Goal: Task Accomplishment & Management: Manage account settings

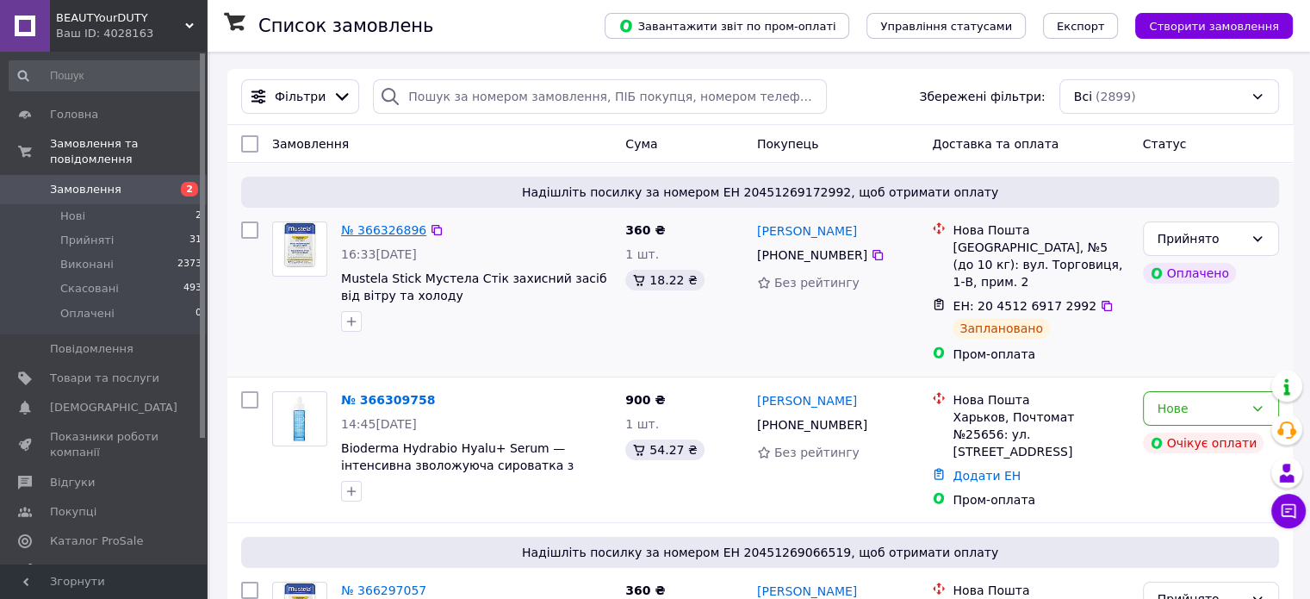
click at [362, 230] on link "№ 366326896" at bounding box center [383, 230] width 85 height 14
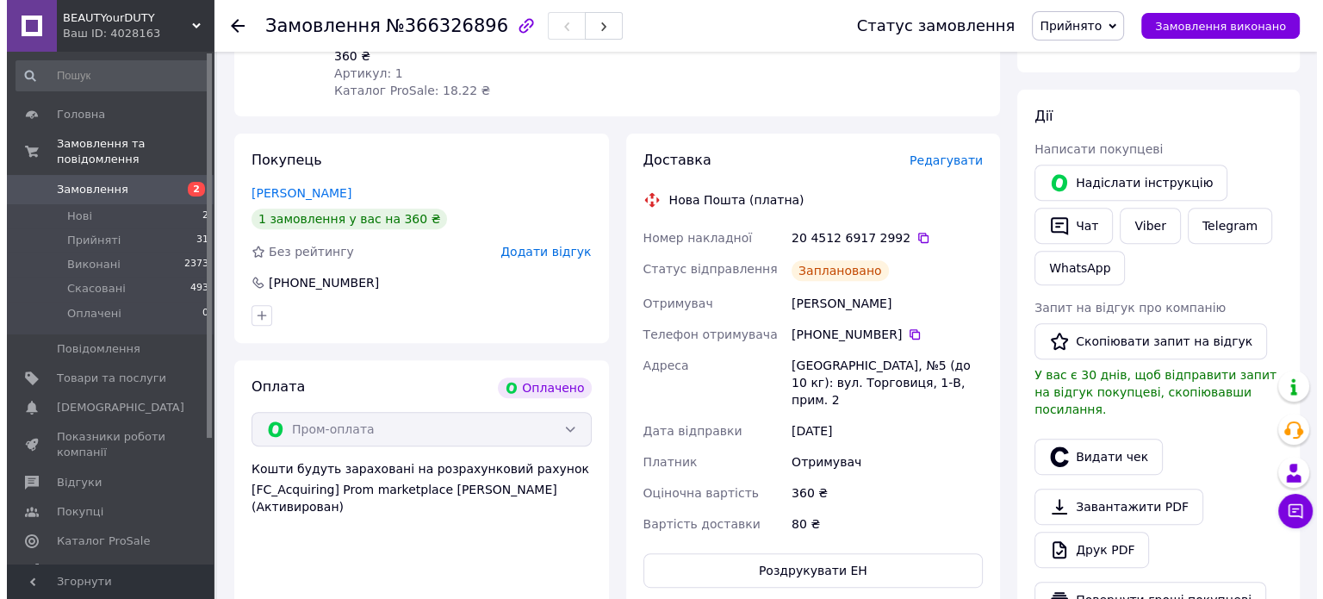
scroll to position [686, 0]
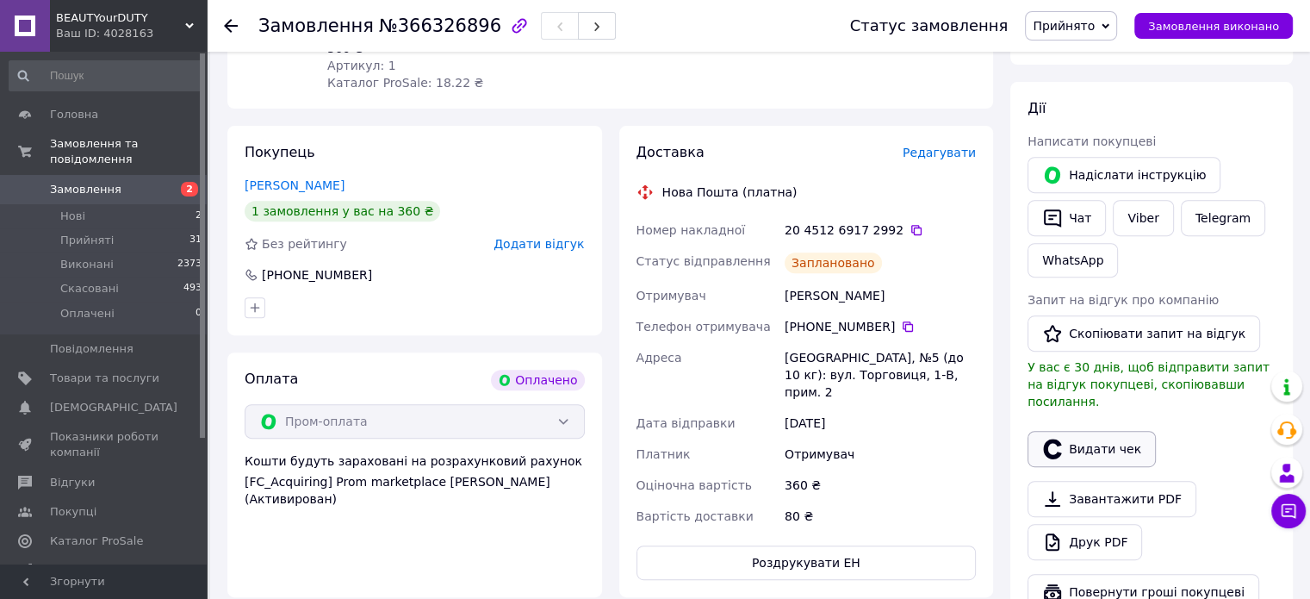
click at [1104, 437] on button "Видати чек" at bounding box center [1091, 449] width 128 height 36
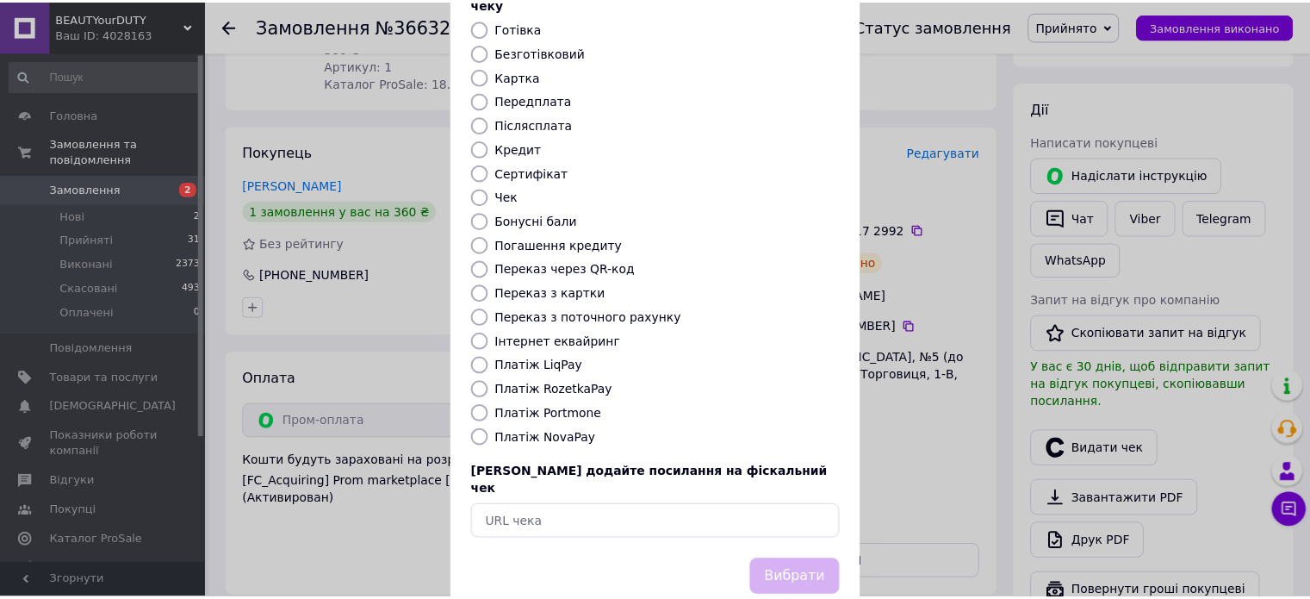
scroll to position [127, 0]
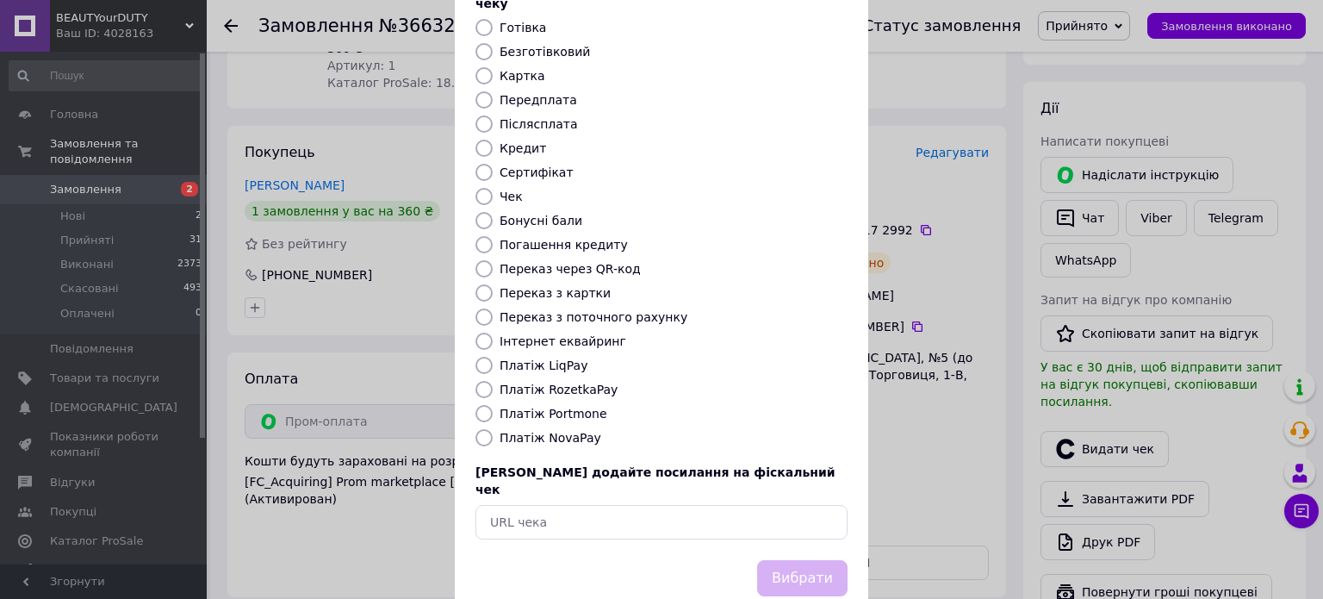
click at [562, 361] on div "Виберіть тип форми оплати, який буде вказаний у чеку Готівка Безготівковий Карт…" at bounding box center [661, 258] width 413 height 603
click at [560, 382] on label "Платіж RozetkaPay" at bounding box center [559, 389] width 118 height 14
click at [493, 381] on input "Платіж RozetkaPay" at bounding box center [483, 389] width 17 height 17
radio input "true"
click at [822, 560] on button "Вибрати" at bounding box center [802, 578] width 90 height 37
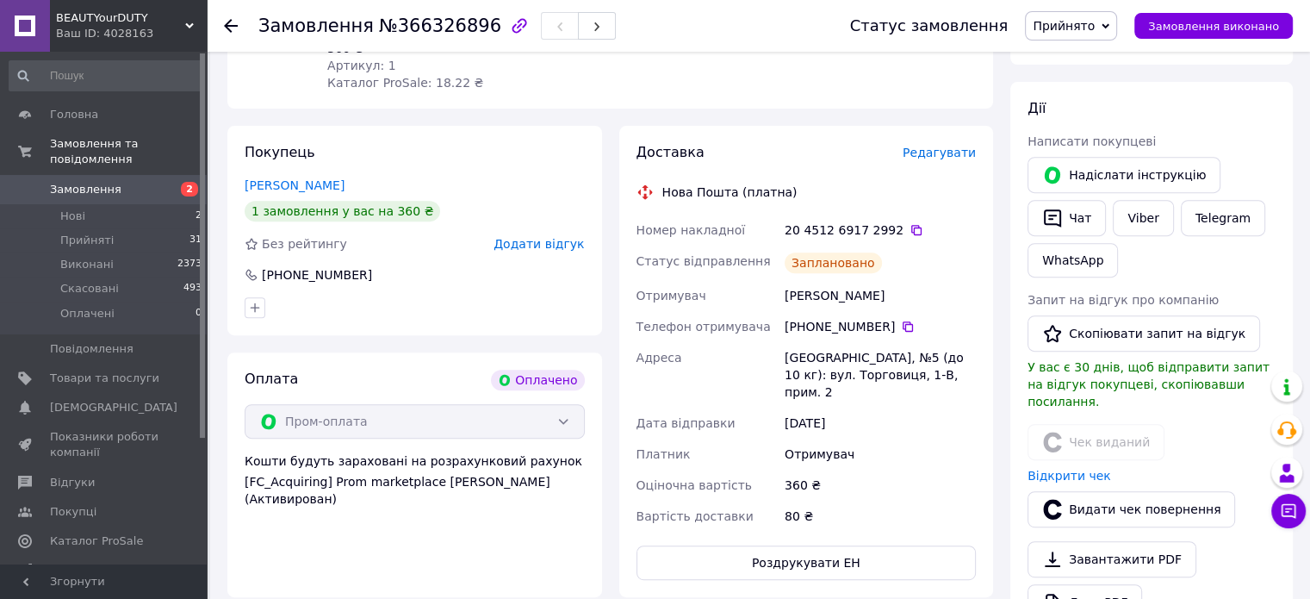
click at [139, 182] on span "Замовлення" at bounding box center [104, 190] width 109 height 16
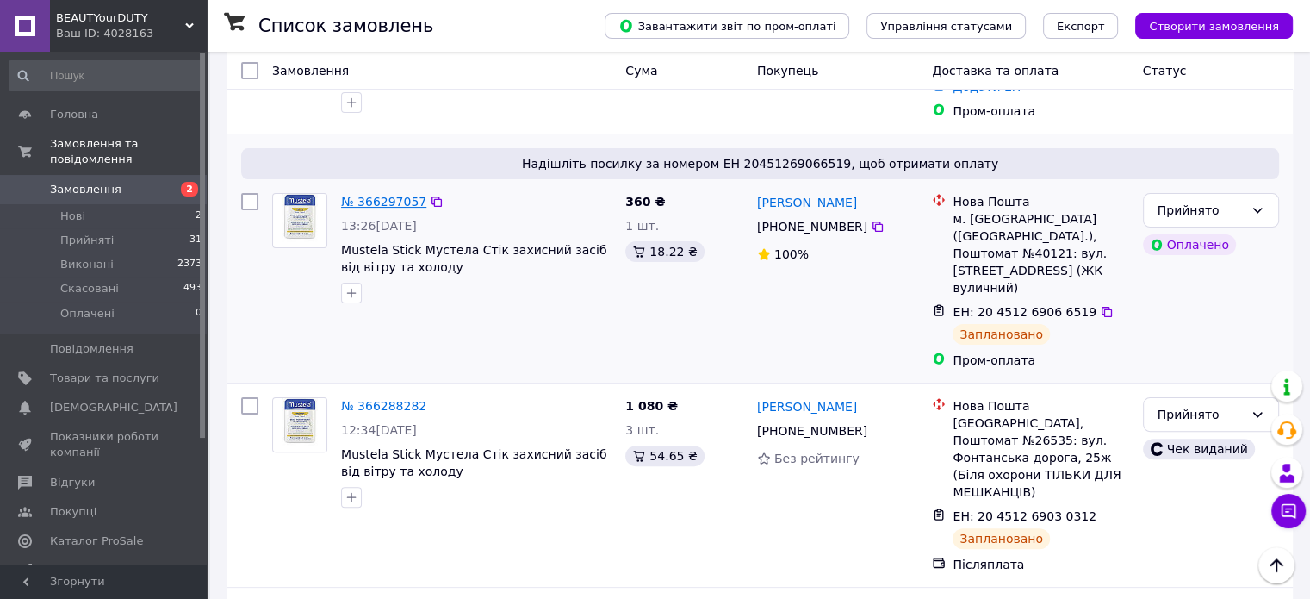
click at [382, 195] on link "№ 366297057" at bounding box center [383, 202] width 85 height 14
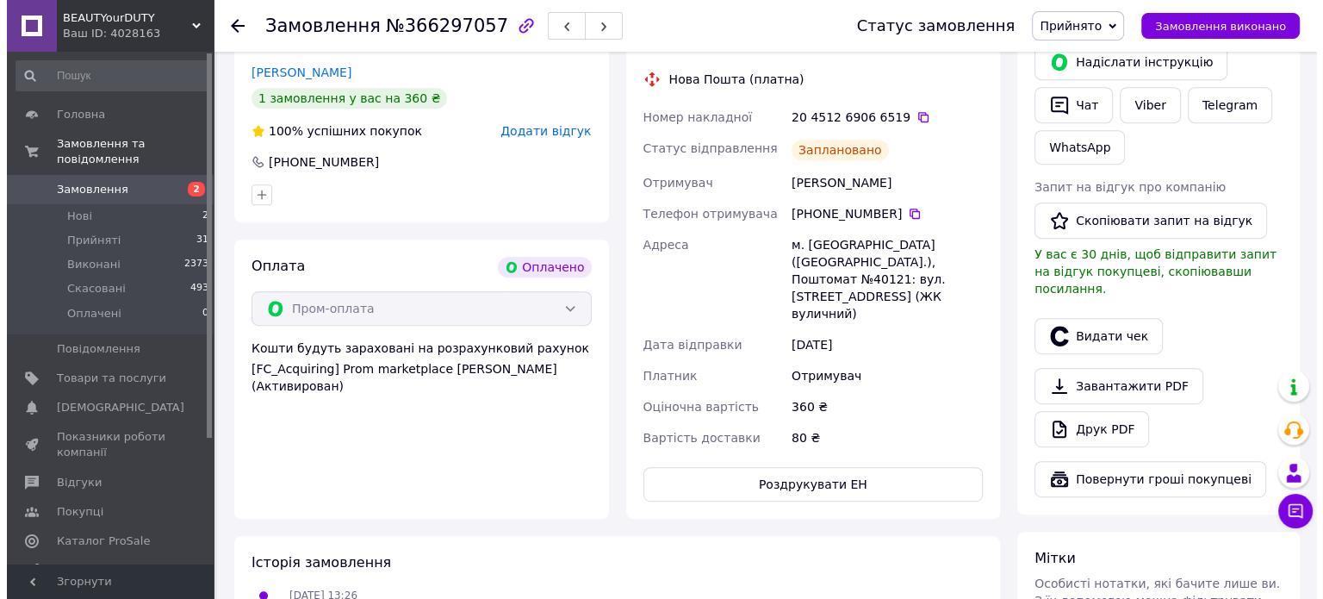
scroll to position [773, 0]
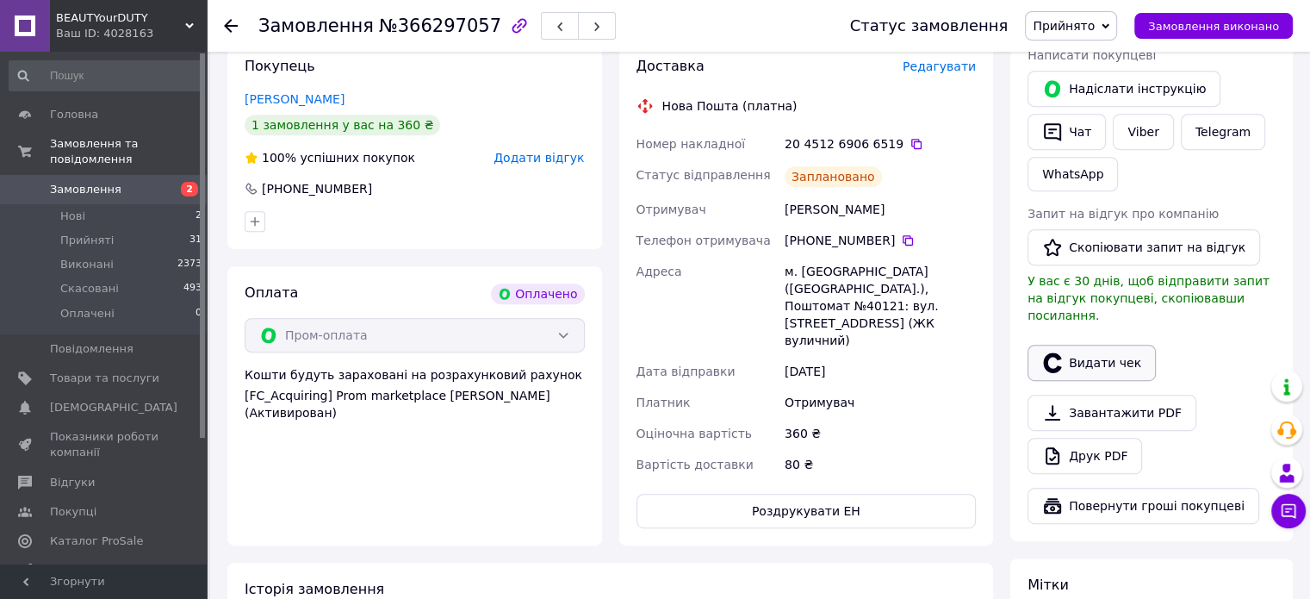
click at [1096, 344] on button "Видати чек" at bounding box center [1091, 362] width 128 height 36
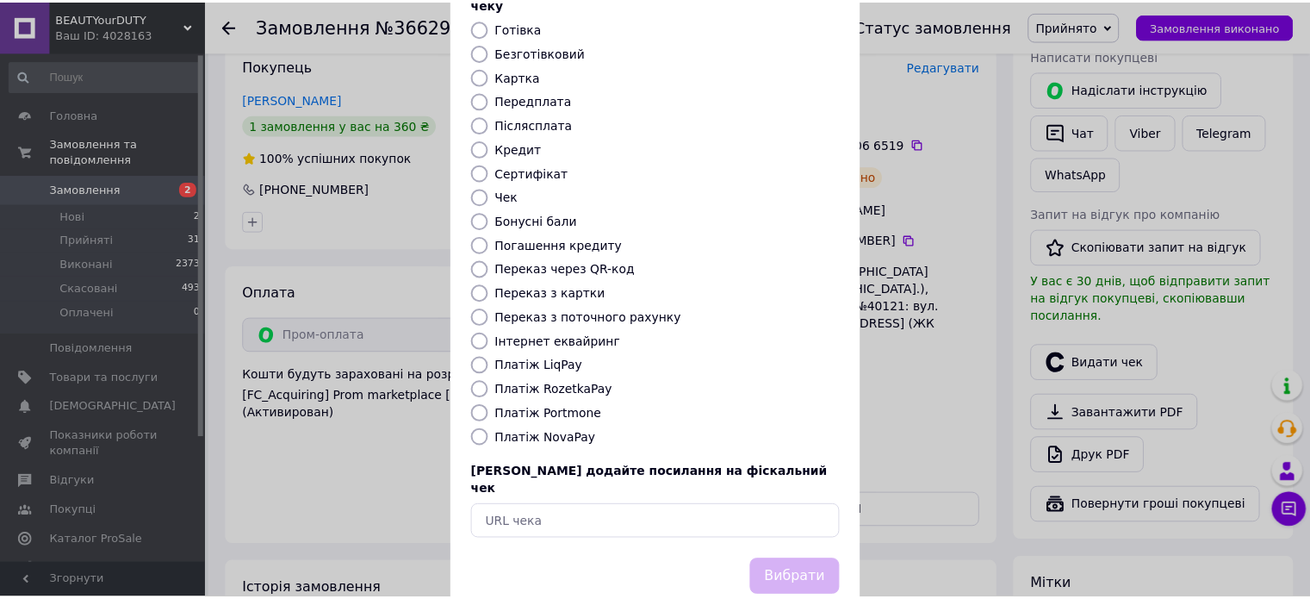
scroll to position [137, 0]
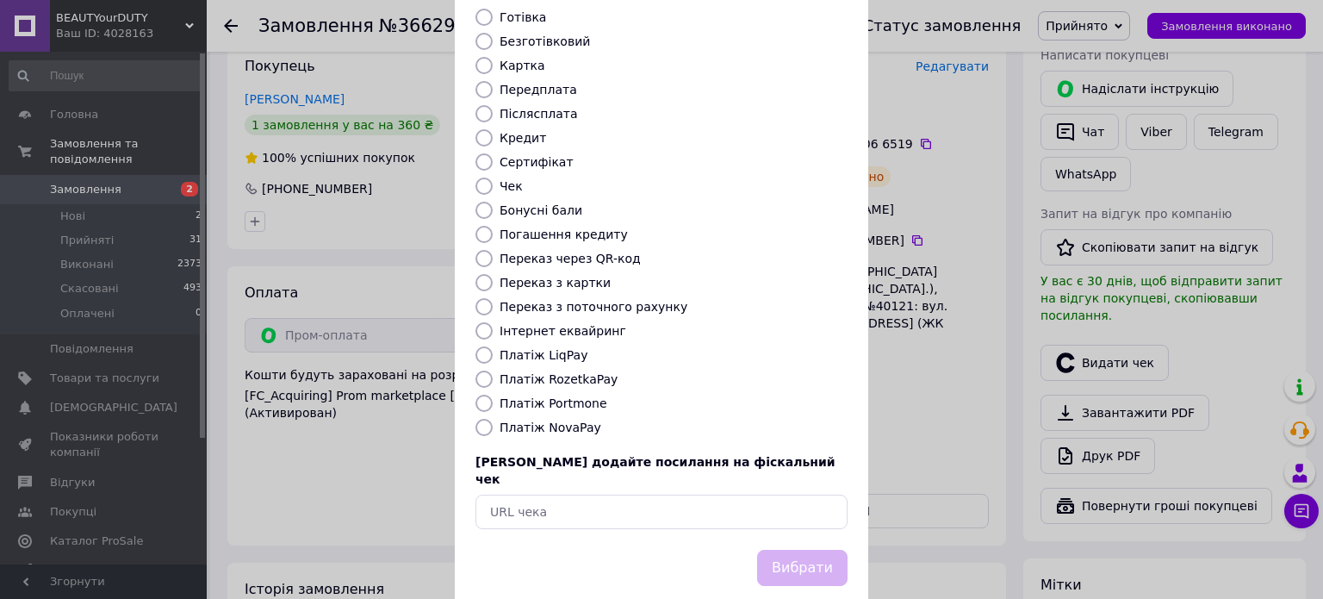
click at [569, 372] on label "Платіж RozetkaPay" at bounding box center [559, 379] width 118 height 14
click at [493, 370] on input "Платіж RozetkaPay" at bounding box center [483, 378] width 17 height 17
radio input "true"
click at [798, 549] on button "Вибрати" at bounding box center [802, 567] width 90 height 37
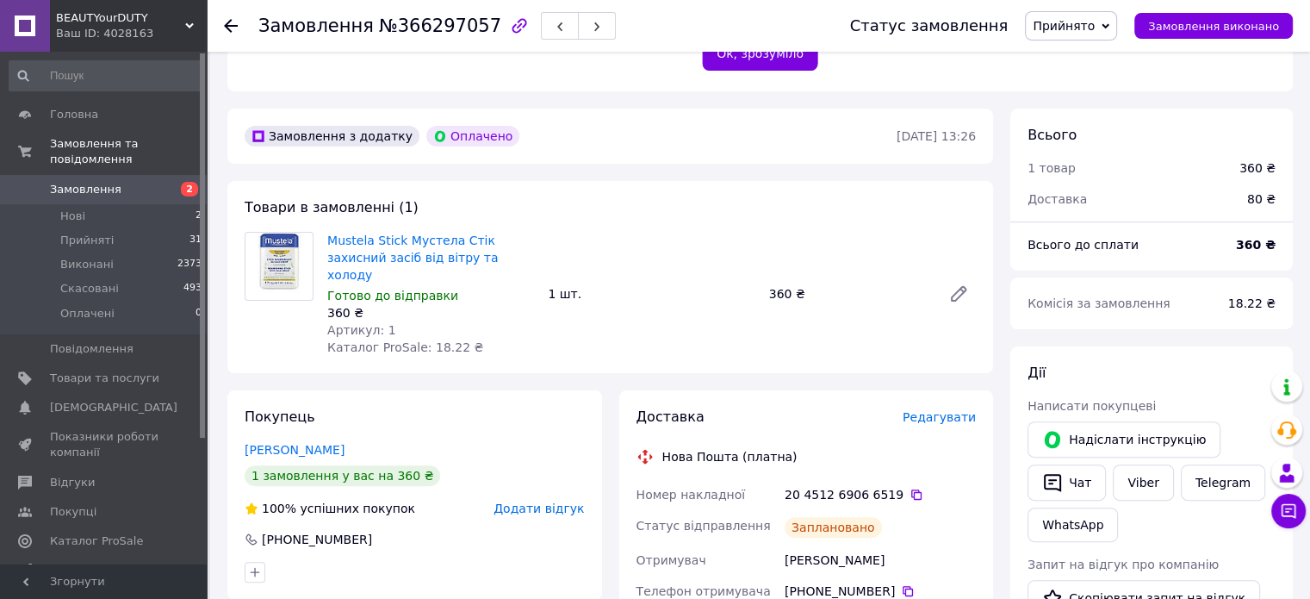
scroll to position [428, 0]
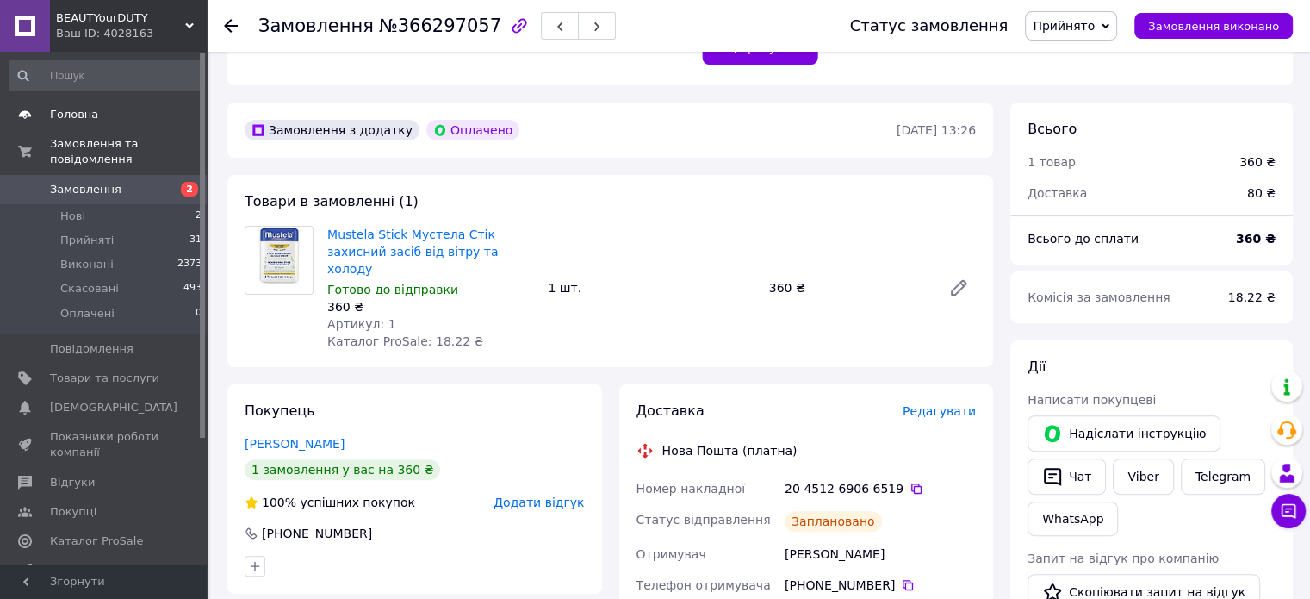
click at [93, 115] on span "Головна" at bounding box center [104, 115] width 109 height 16
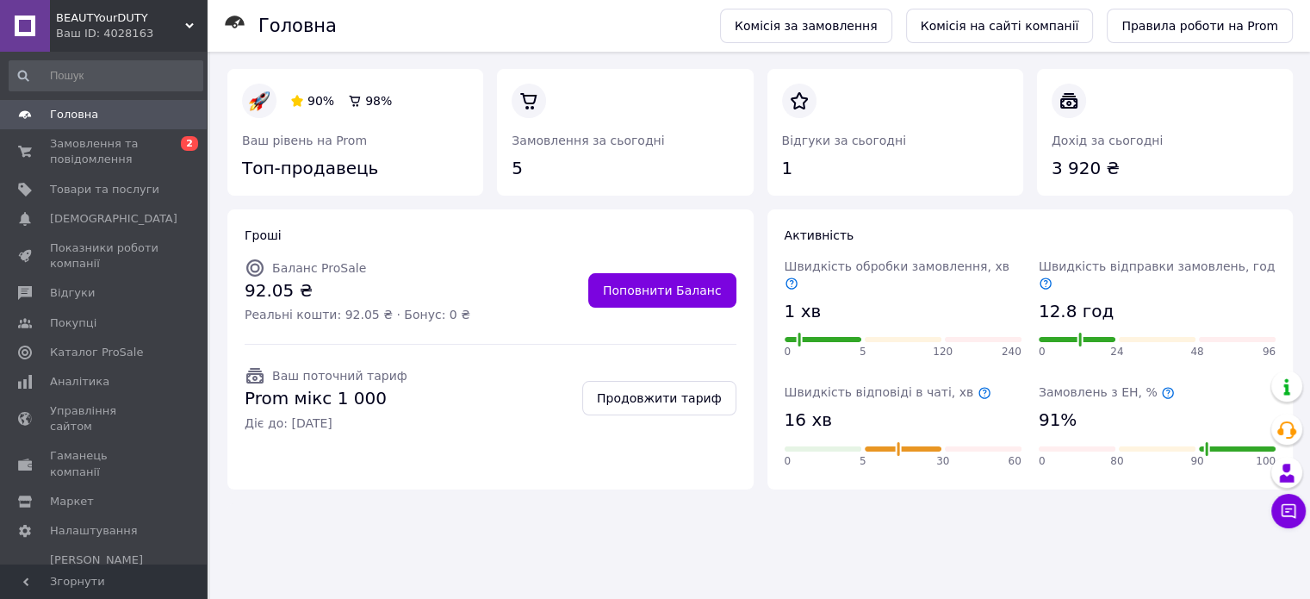
click at [95, 113] on span "Головна" at bounding box center [104, 115] width 109 height 16
click at [84, 146] on span "Замовлення та повідомлення" at bounding box center [104, 151] width 109 height 31
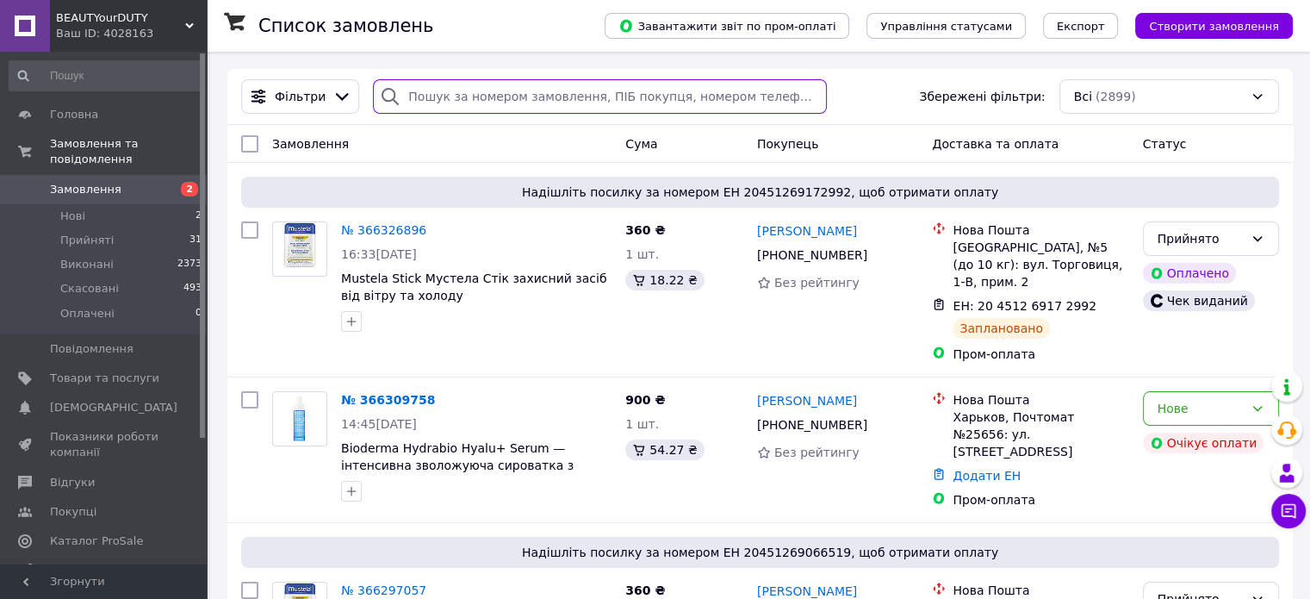
click at [433, 96] on input "search" at bounding box center [600, 96] width 454 height 34
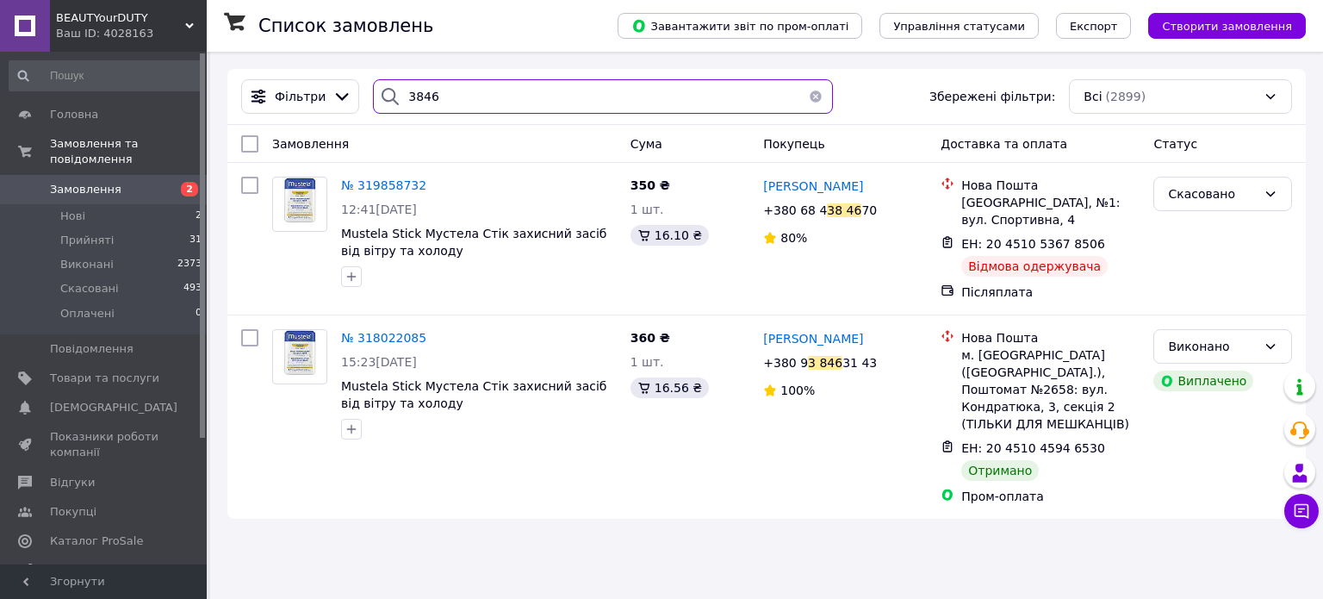
drag, startPoint x: 438, startPoint y: 92, endPoint x: 386, endPoint y: 102, distance: 52.7
click at [386, 102] on div "3846" at bounding box center [602, 96] width 459 height 34
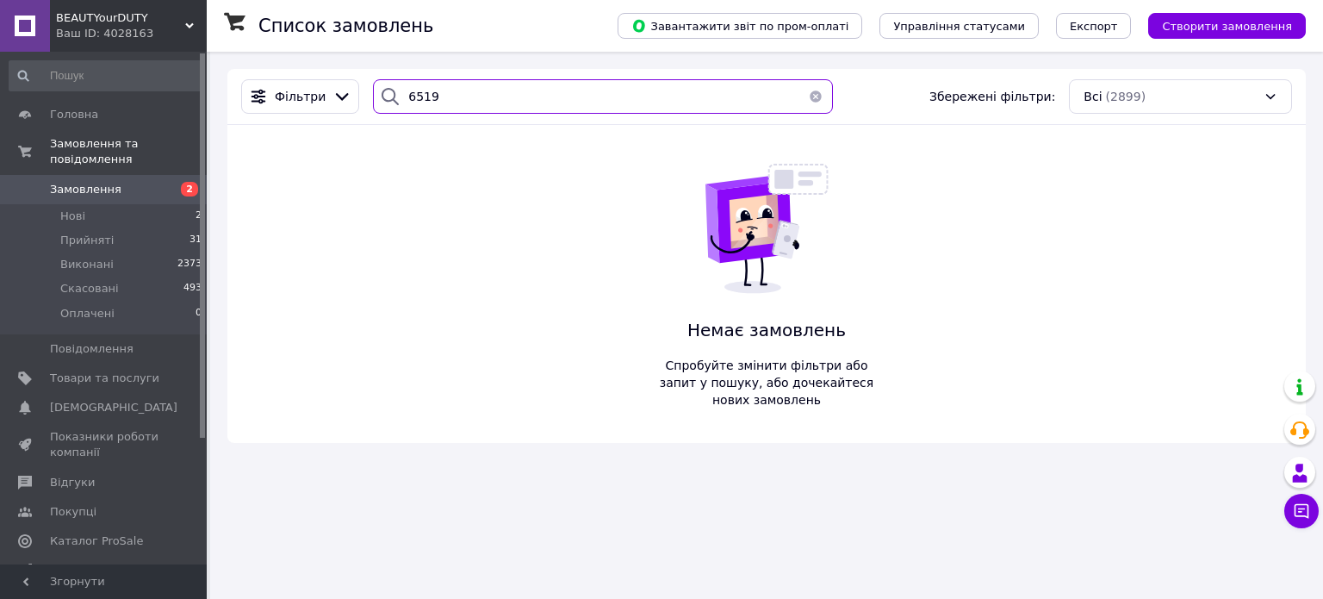
type input "6519"
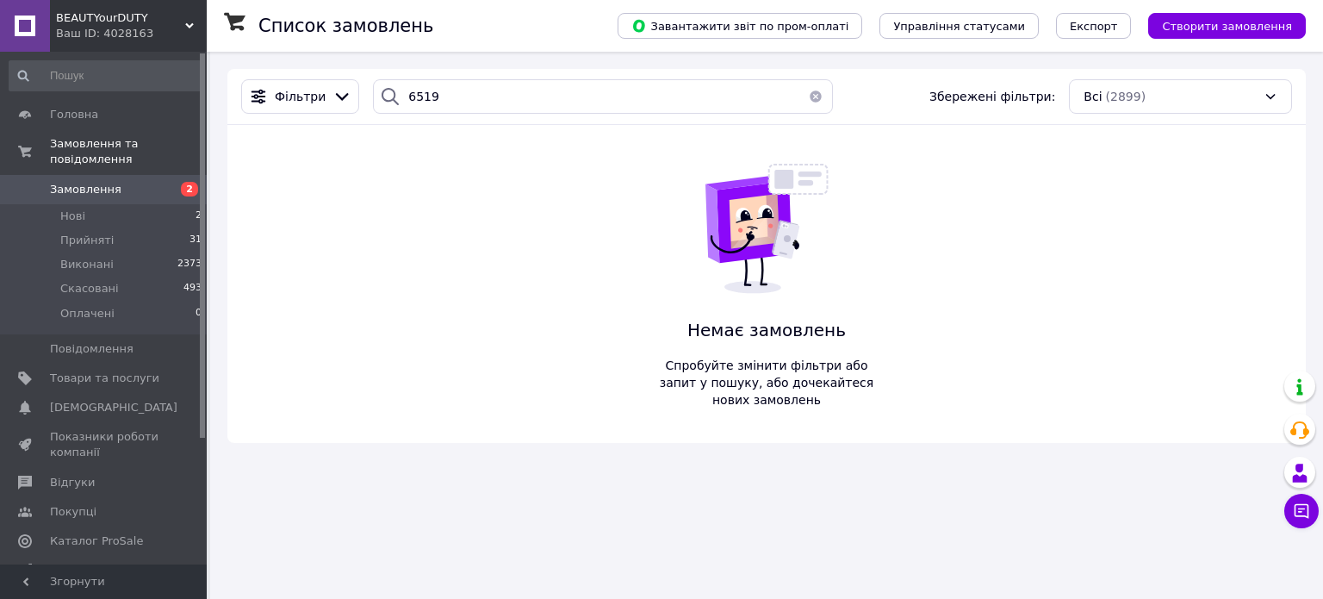
click at [810, 97] on button "button" at bounding box center [815, 96] width 34 height 34
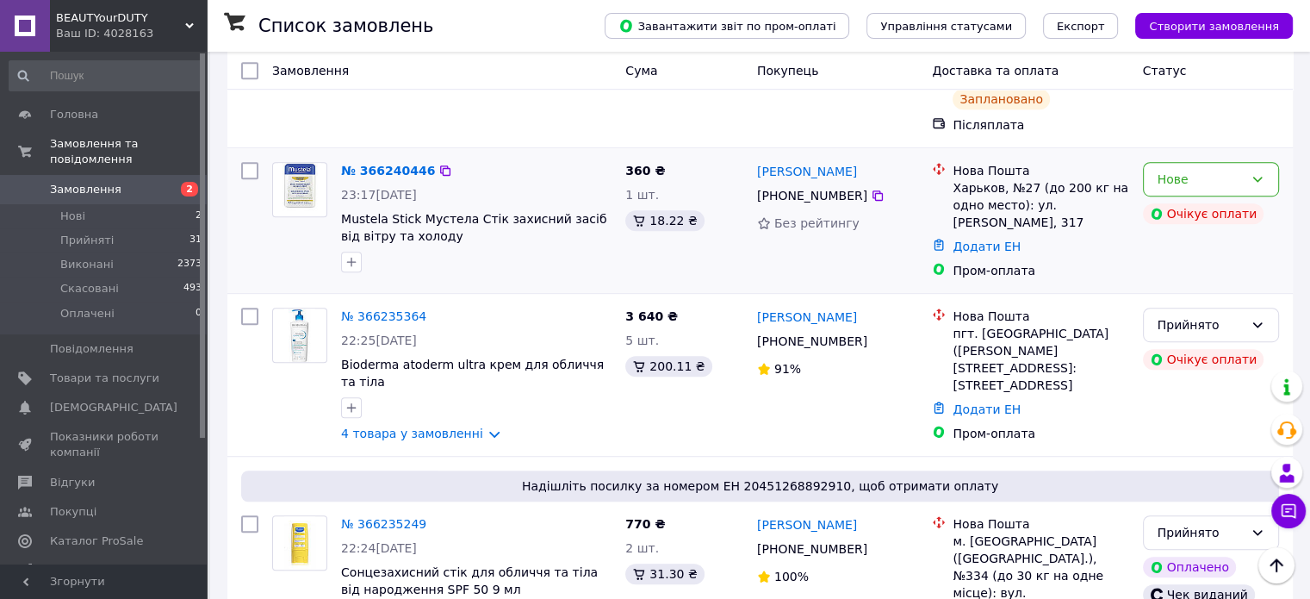
scroll to position [1001, 0]
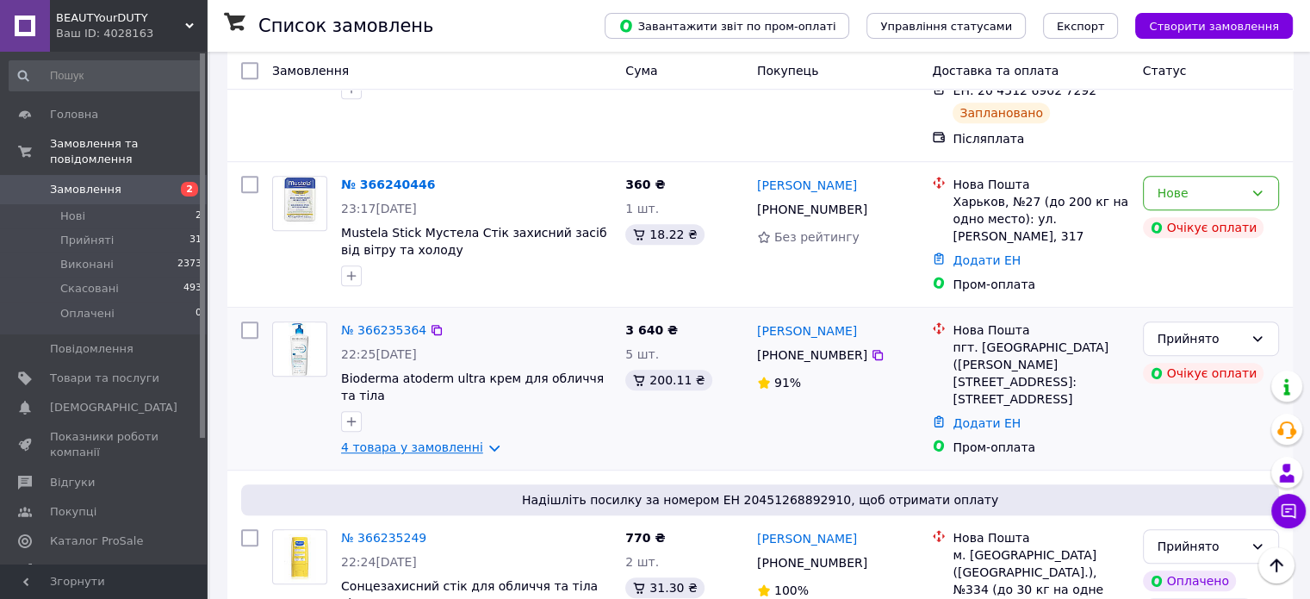
click at [479, 440] on link "4 товара у замовленні" at bounding box center [412, 447] width 142 height 14
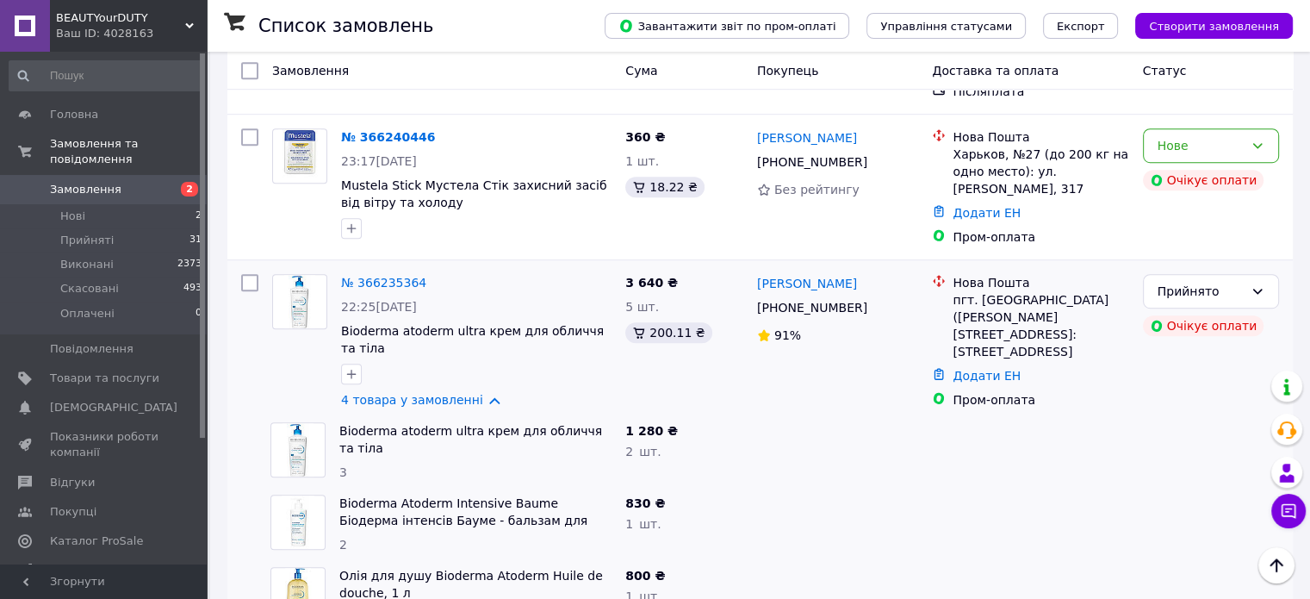
scroll to position [1072, 0]
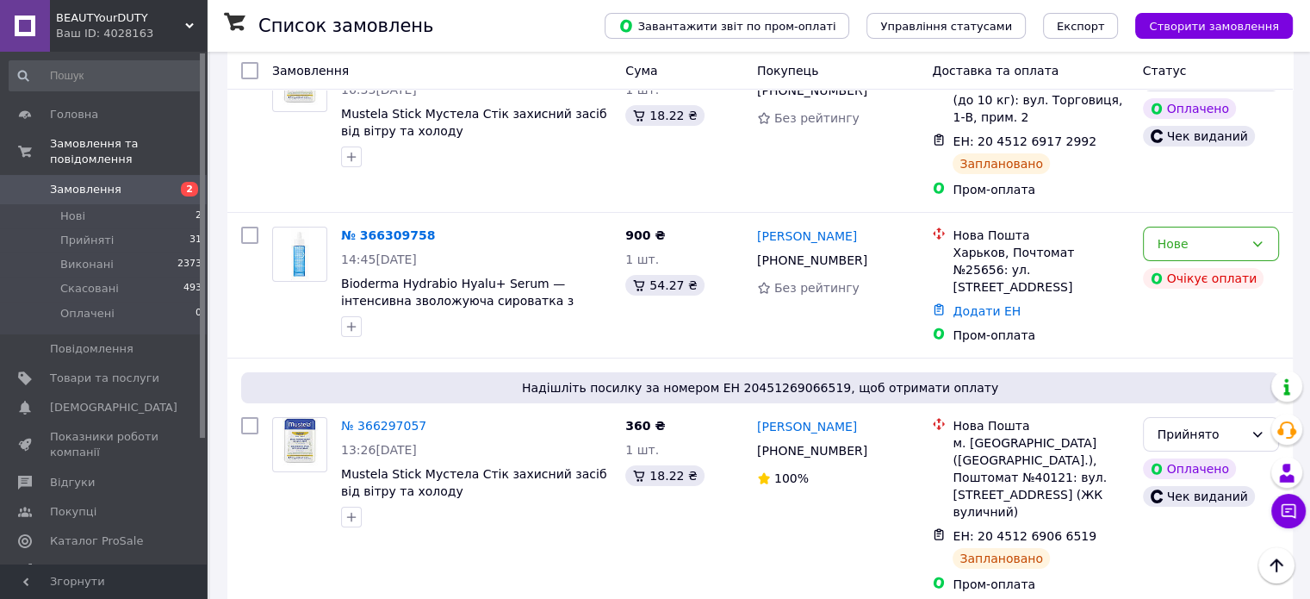
scroll to position [56, 0]
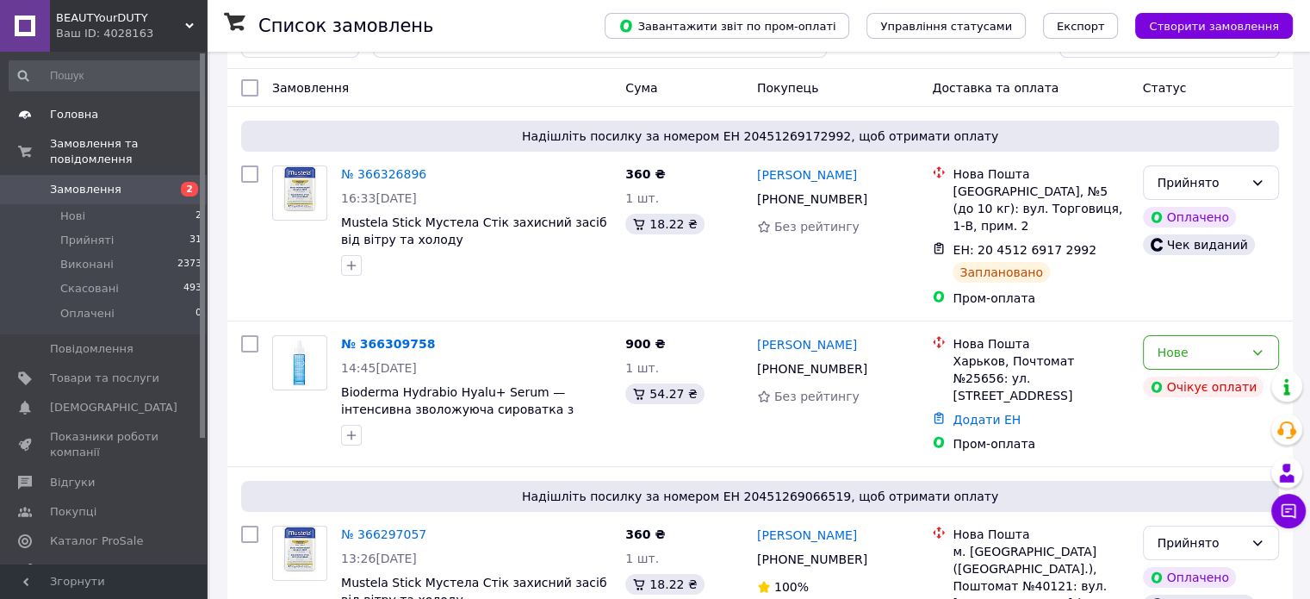
click at [90, 118] on span "Головна" at bounding box center [74, 115] width 48 height 16
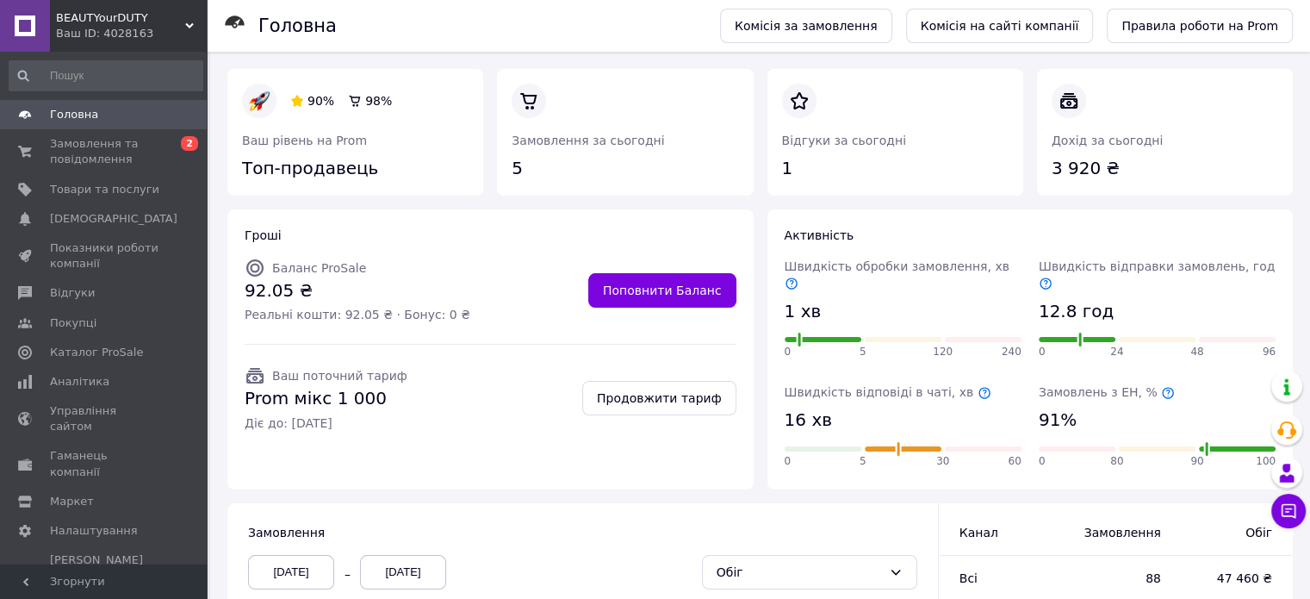
click at [0, 100] on link "Головна" at bounding box center [106, 114] width 212 height 29
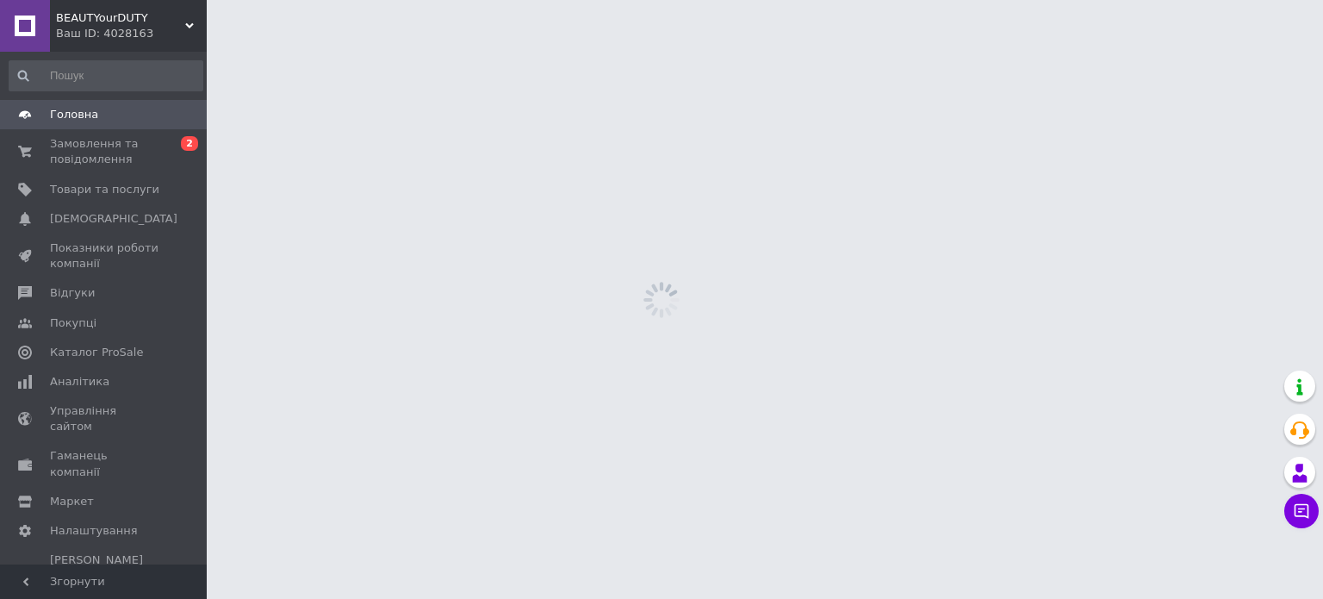
click at [0, 100] on link "Головна" at bounding box center [106, 114] width 212 height 29
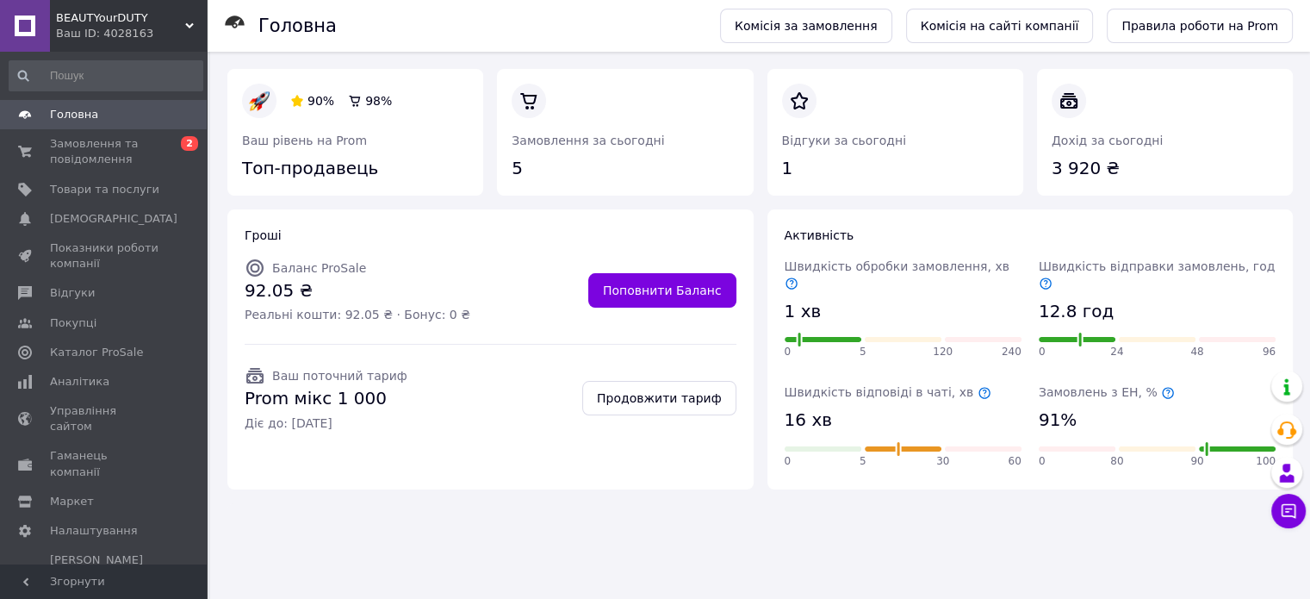
click at [0, 100] on link "Головна" at bounding box center [106, 114] width 212 height 29
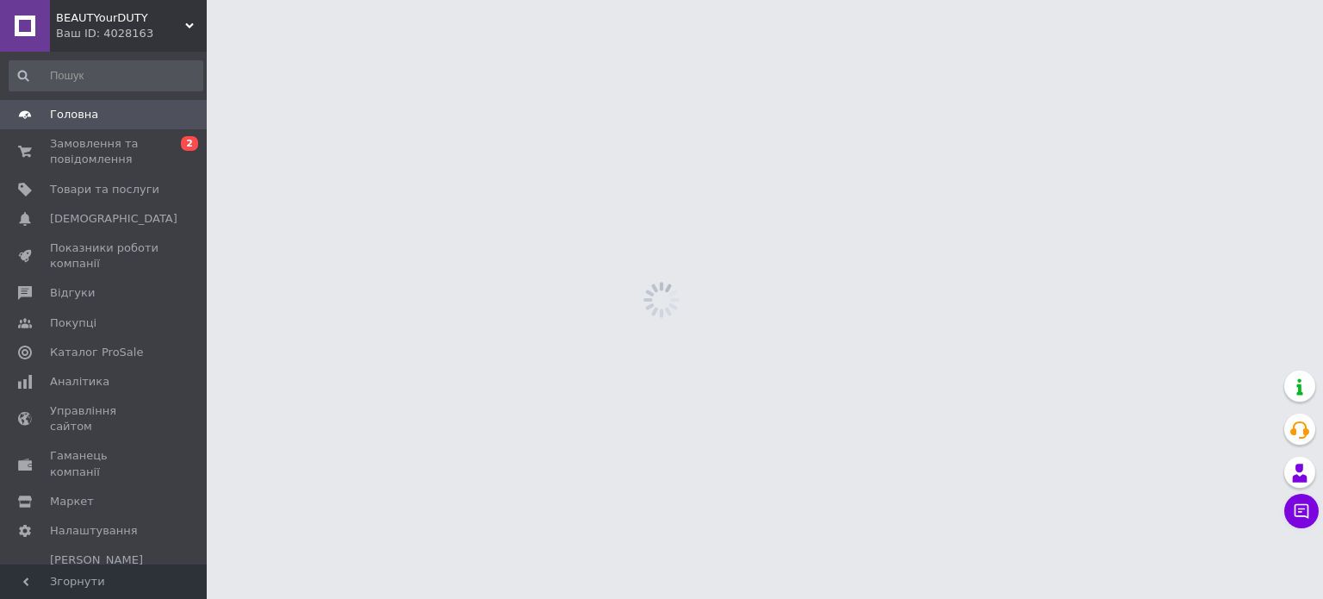
click at [0, 100] on link "Головна" at bounding box center [106, 114] width 212 height 29
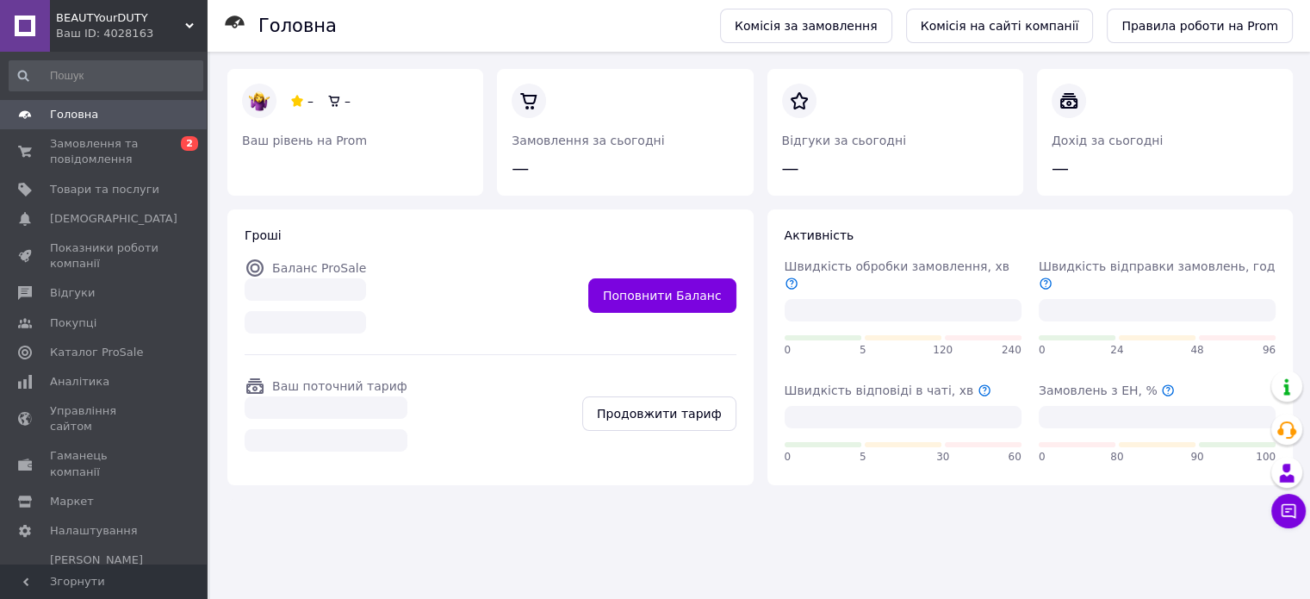
scroll to position [82, 0]
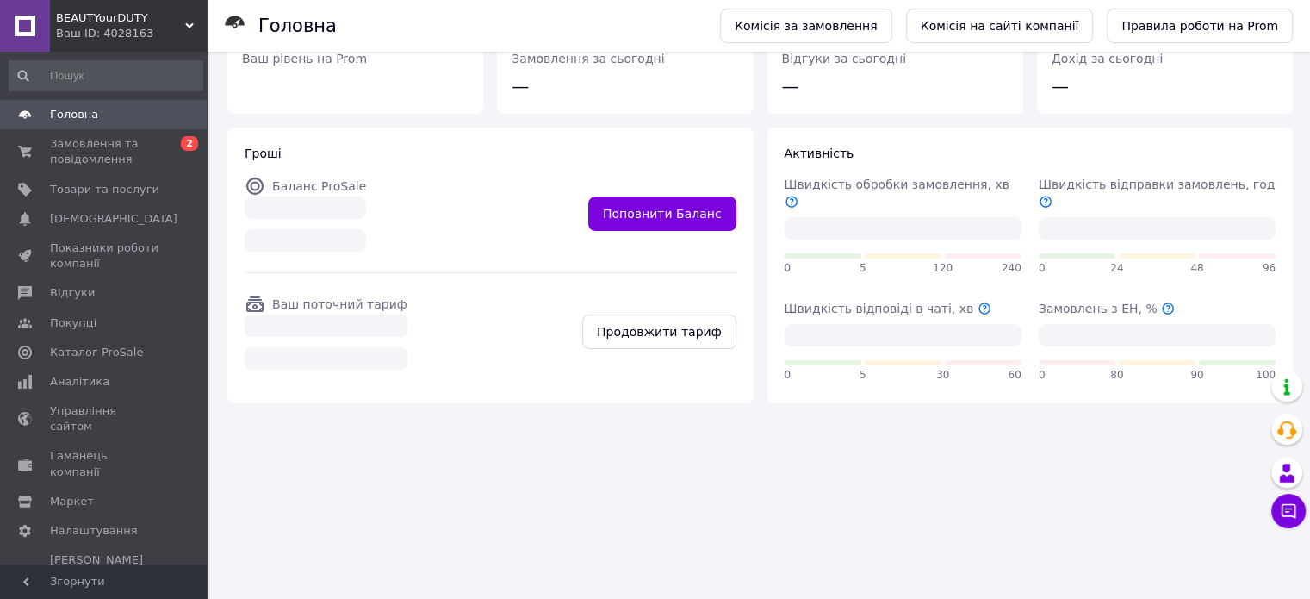
click at [0, 100] on link "Головна" at bounding box center [106, 114] width 212 height 29
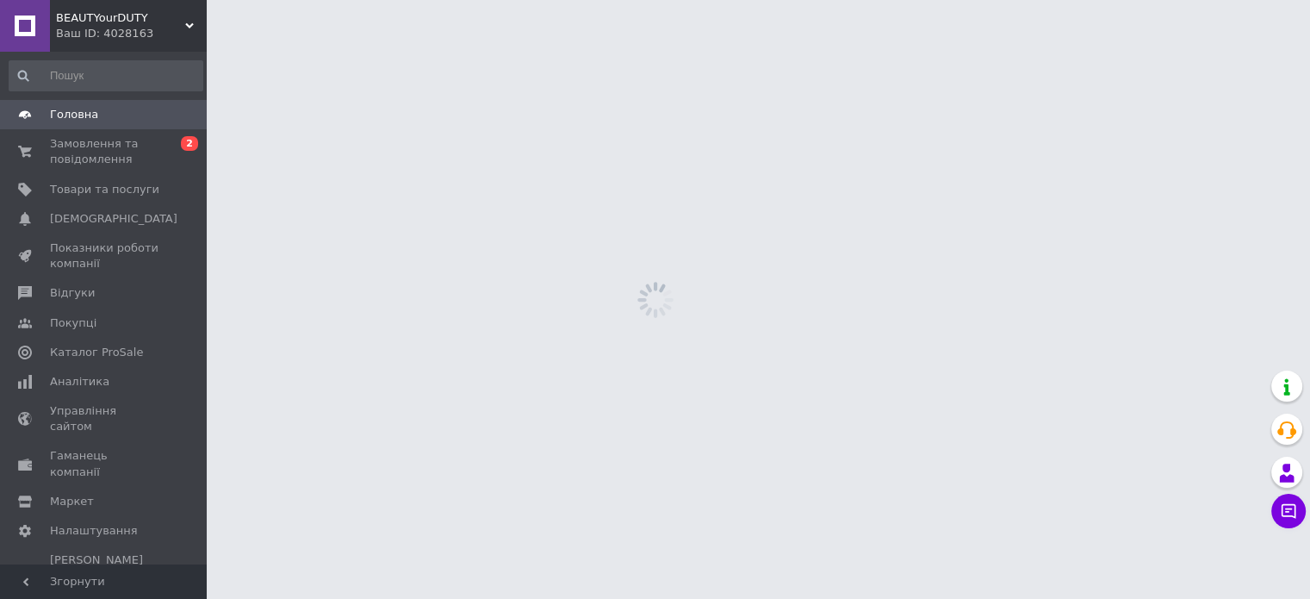
scroll to position [0, 0]
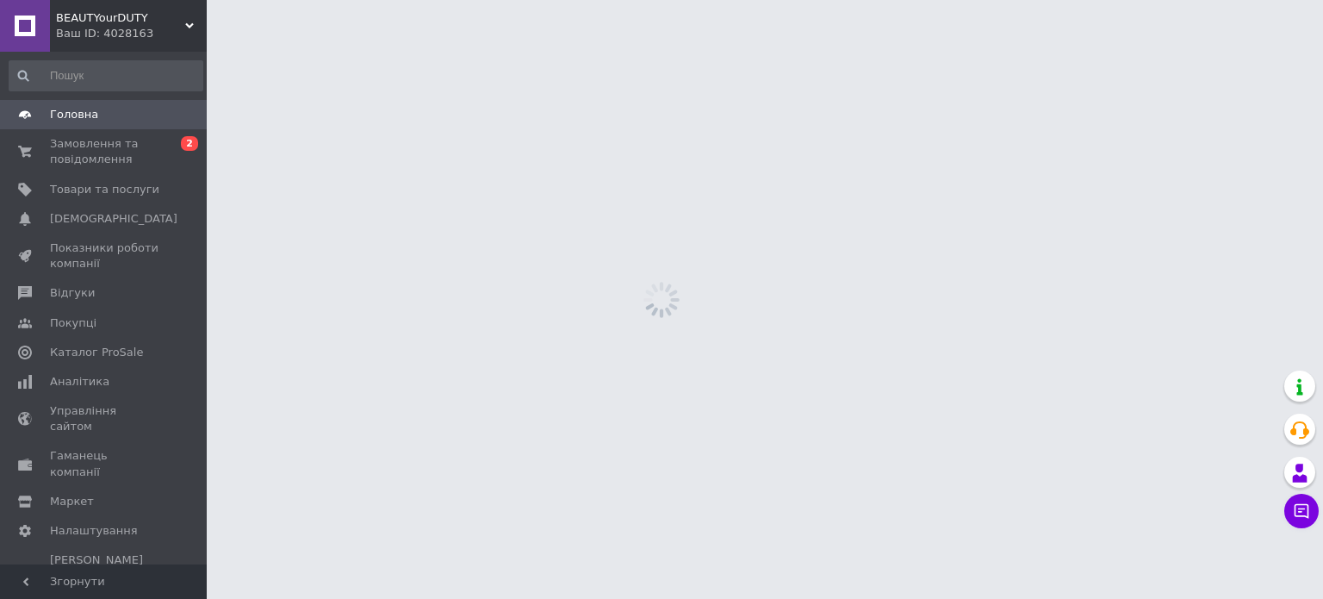
click at [0, 100] on link "Головна" at bounding box center [106, 114] width 212 height 29
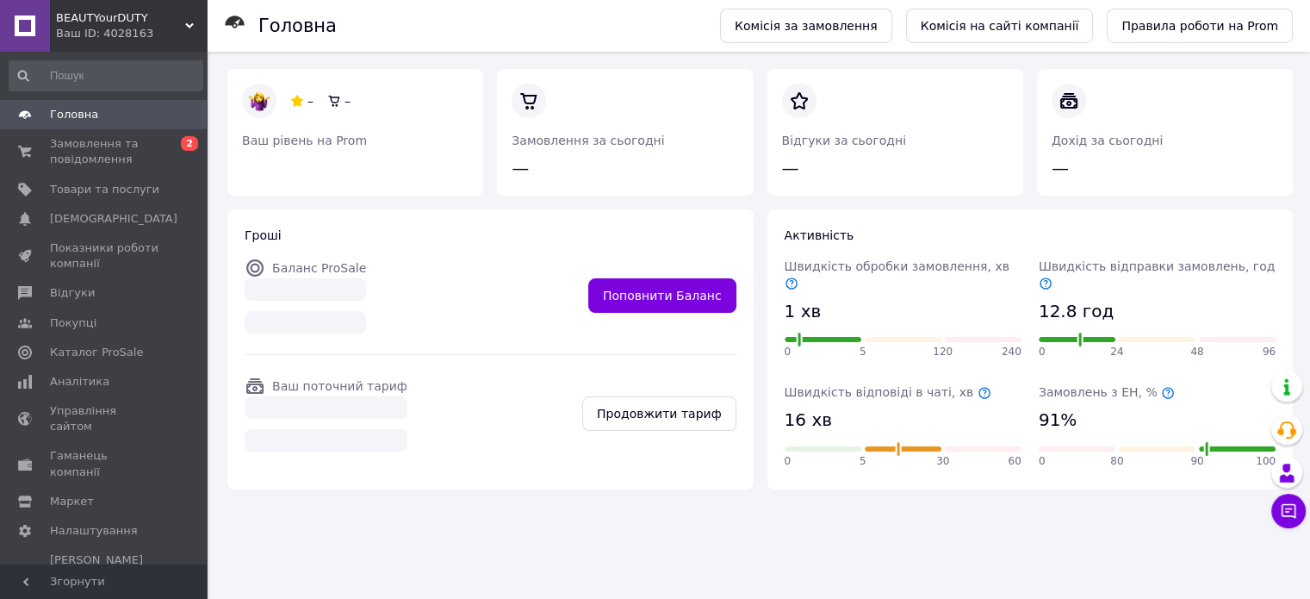
click at [0, 100] on link "Головна" at bounding box center [106, 114] width 212 height 29
